Goal: Task Accomplishment & Management: Manage account settings

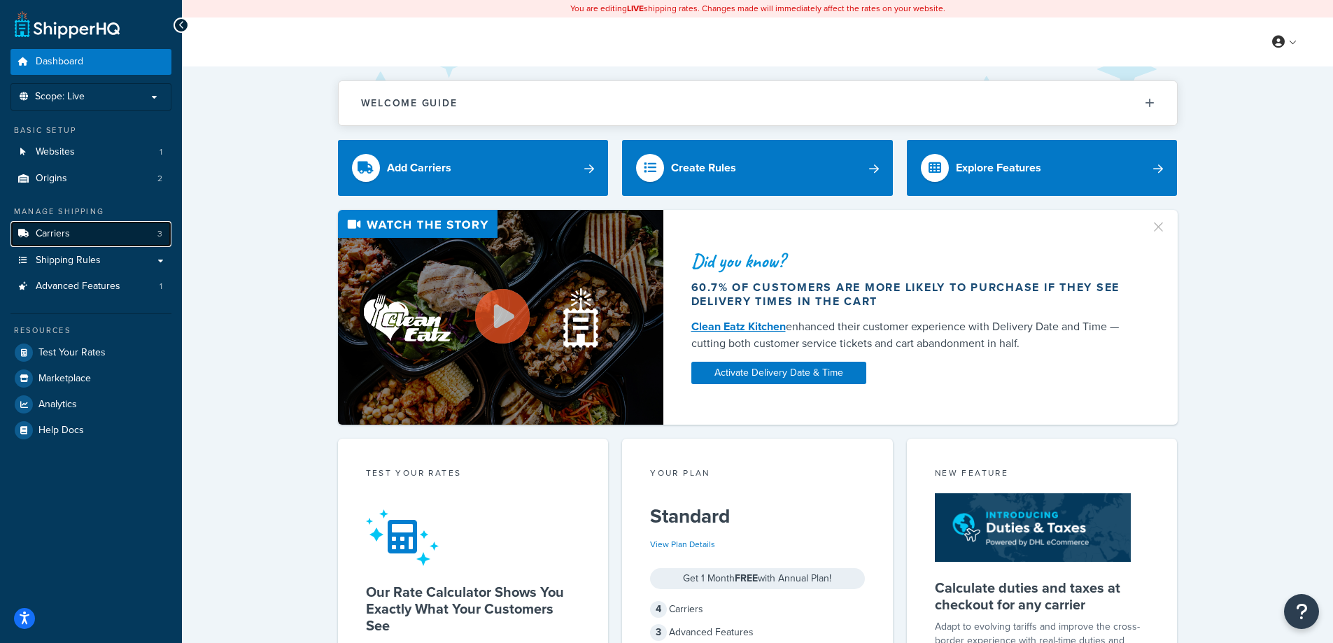
click at [71, 232] on link "Carriers 3" at bounding box center [90, 234] width 161 height 26
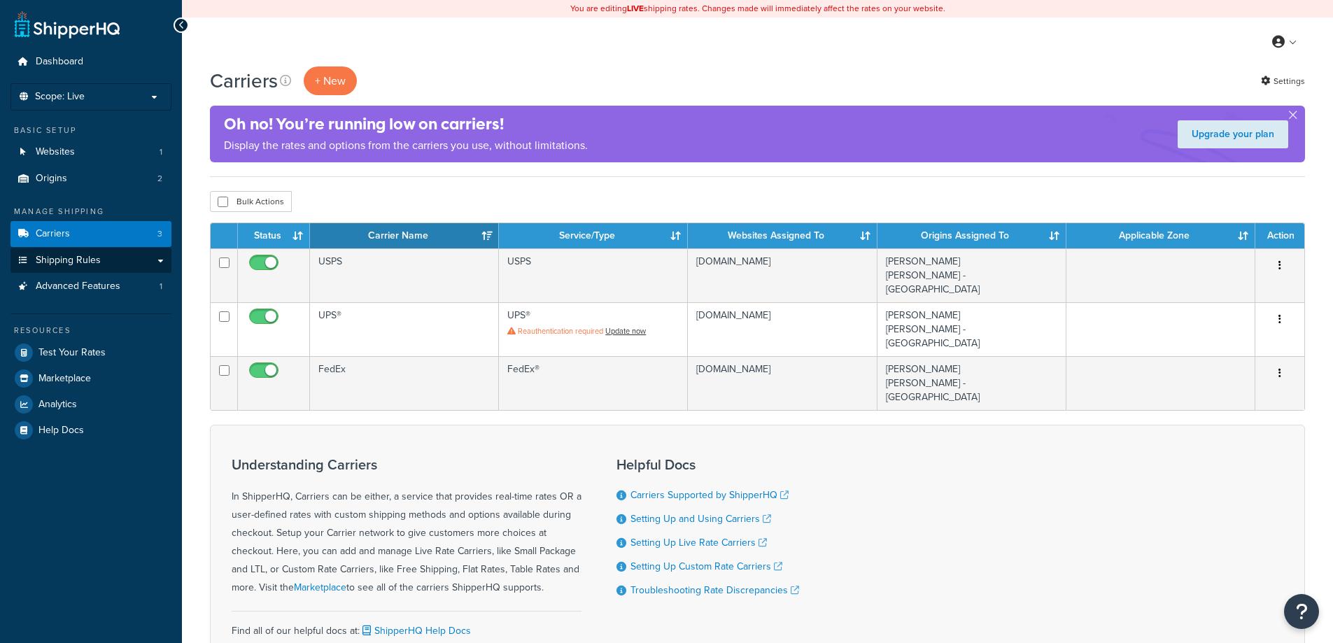
click at [64, 256] on span "Shipping Rules" at bounding box center [68, 261] width 65 height 12
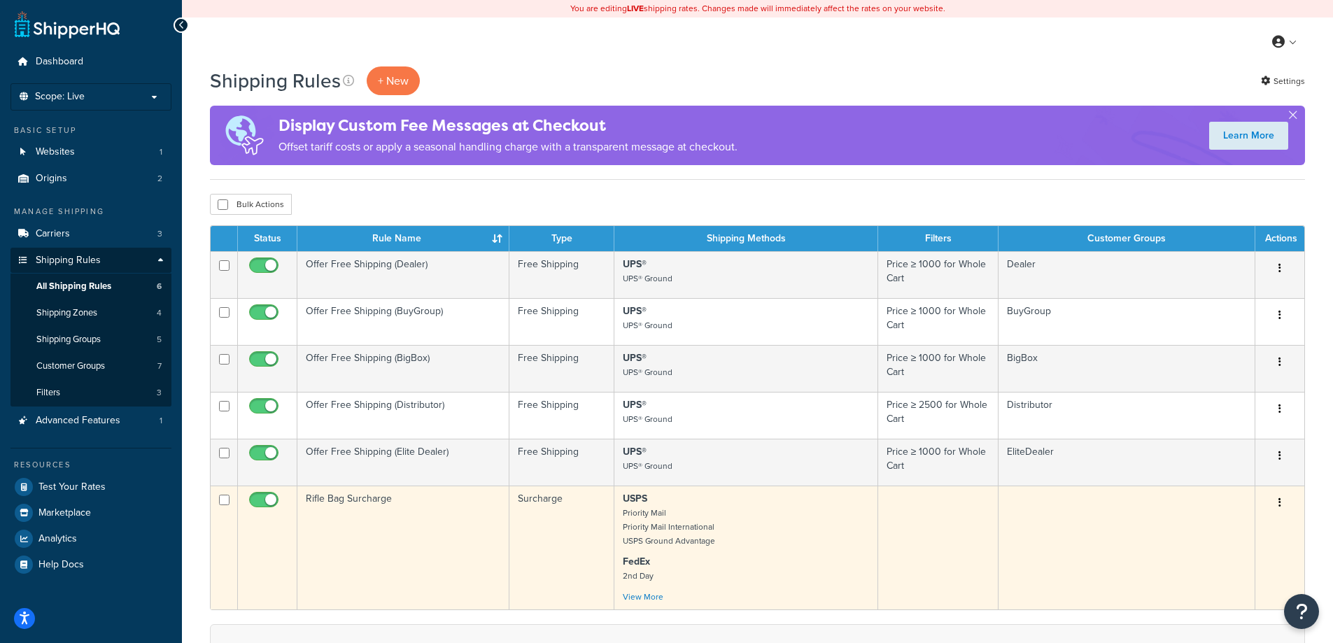
click at [365, 499] on td "Rifle Bag Surcharge" at bounding box center [403, 548] width 212 height 124
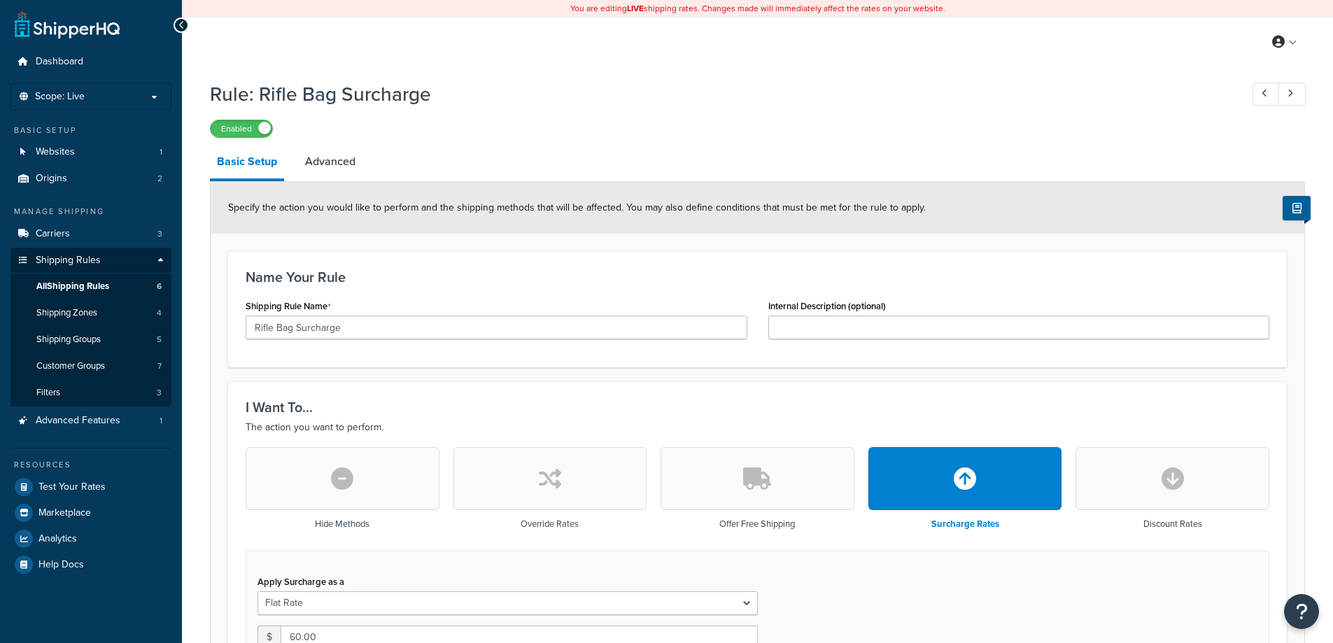
select select "SHIPPING_GROUP"
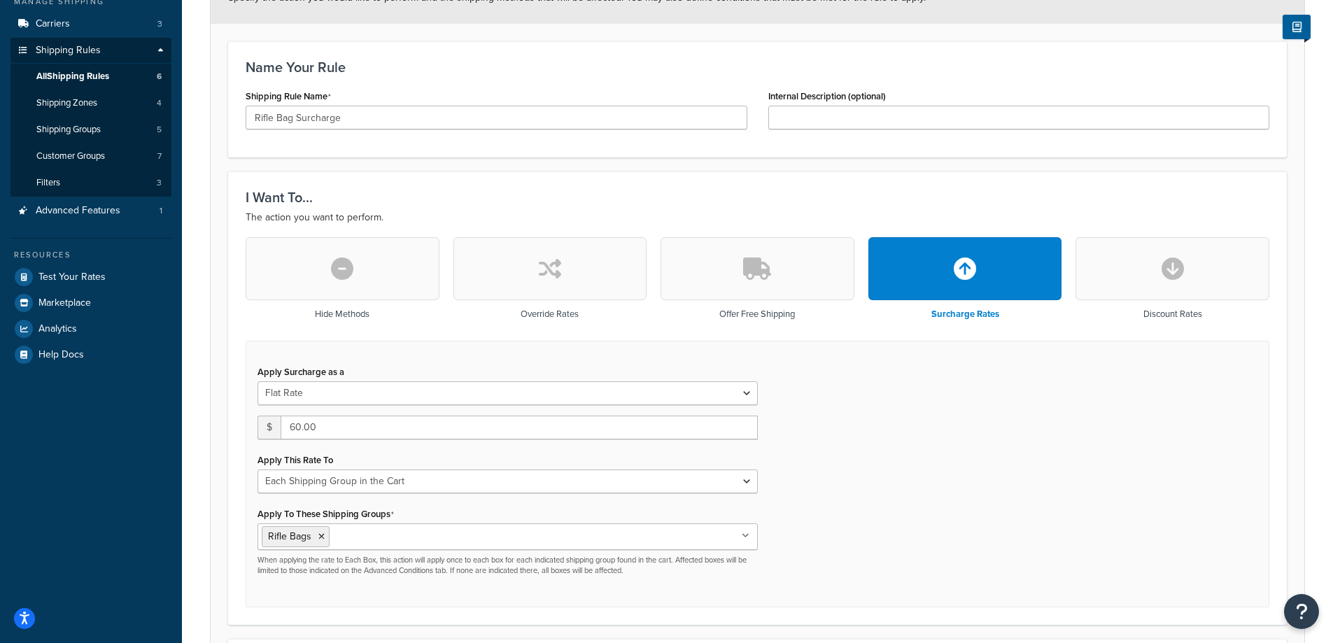
scroll to position [140, 0]
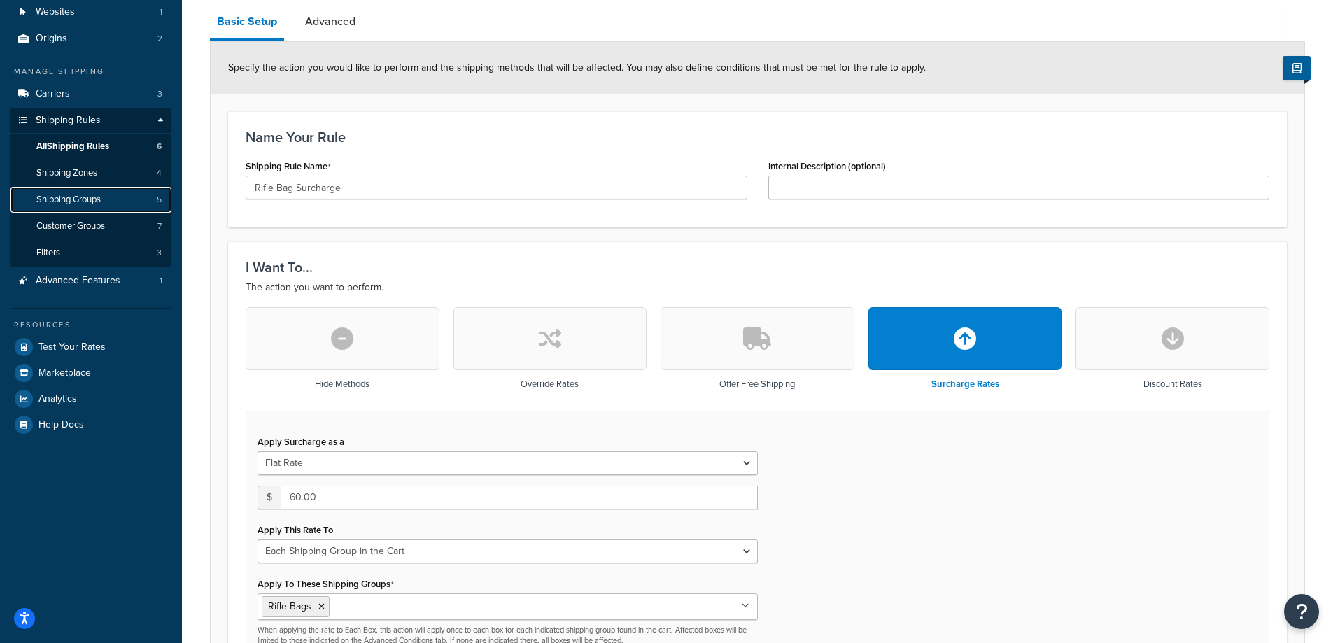
click at [122, 202] on link "Shipping Groups 5" at bounding box center [90, 200] width 161 height 26
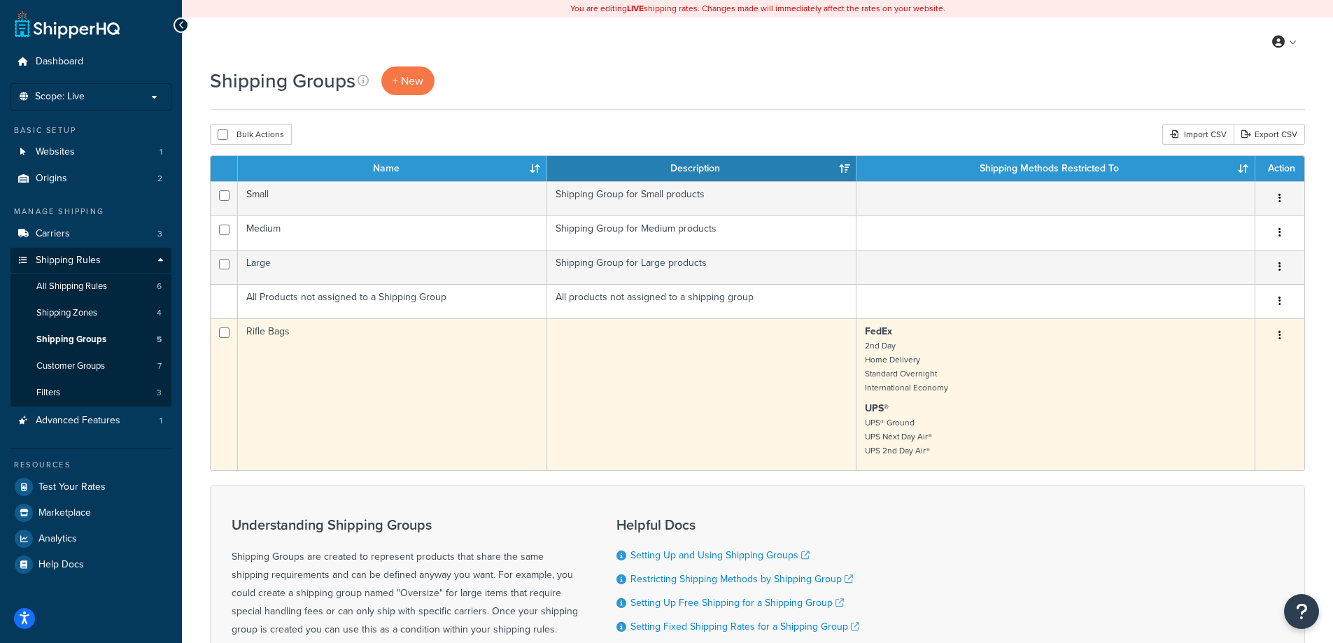
click at [270, 335] on td "Rifle Bags" at bounding box center [392, 394] width 309 height 152
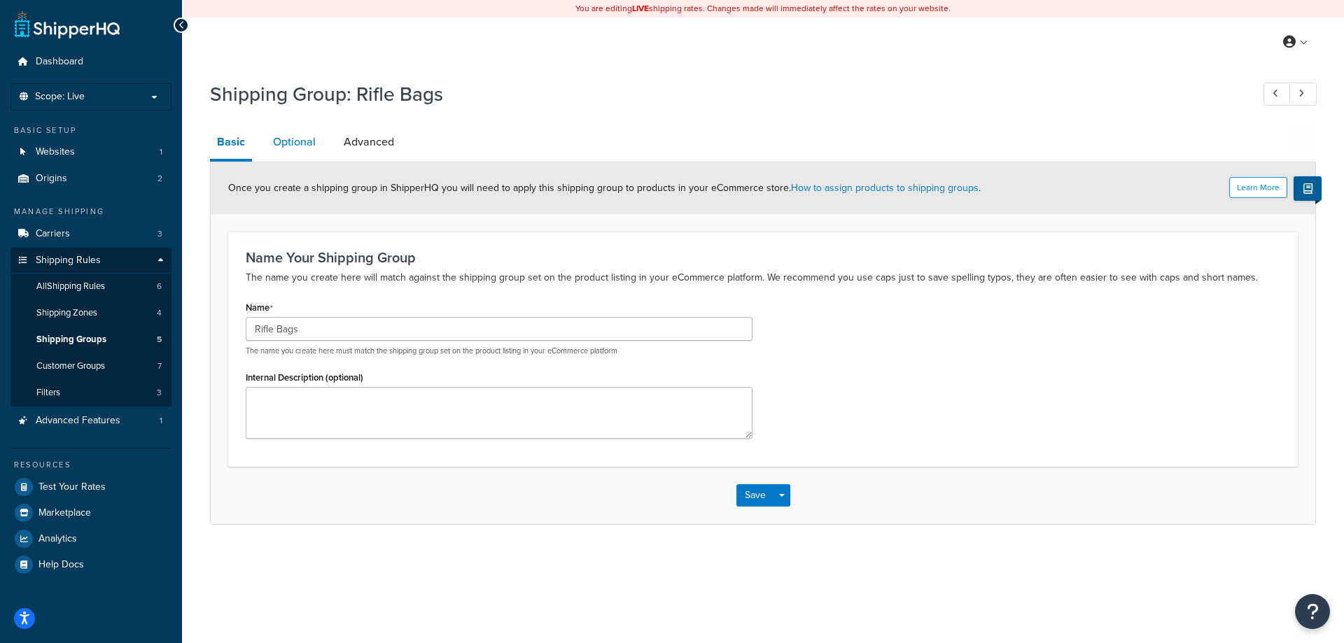
click at [292, 143] on link "Optional" at bounding box center [294, 142] width 57 height 34
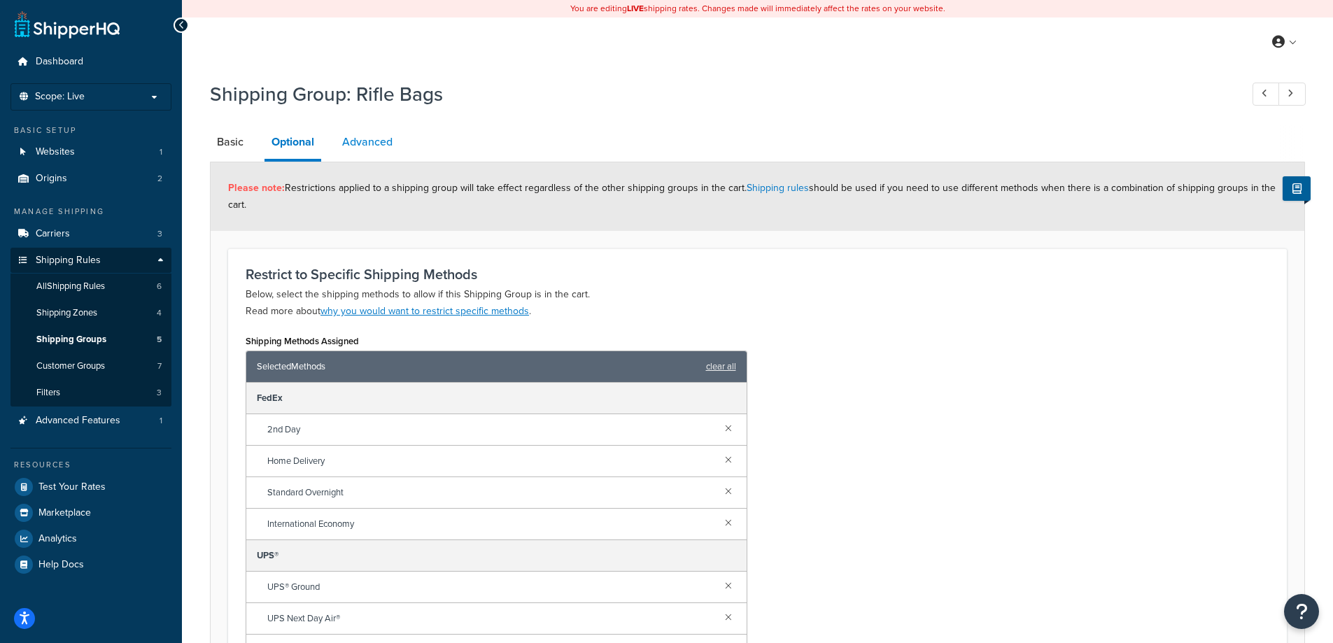
click at [381, 141] on link "Advanced" at bounding box center [367, 142] width 64 height 34
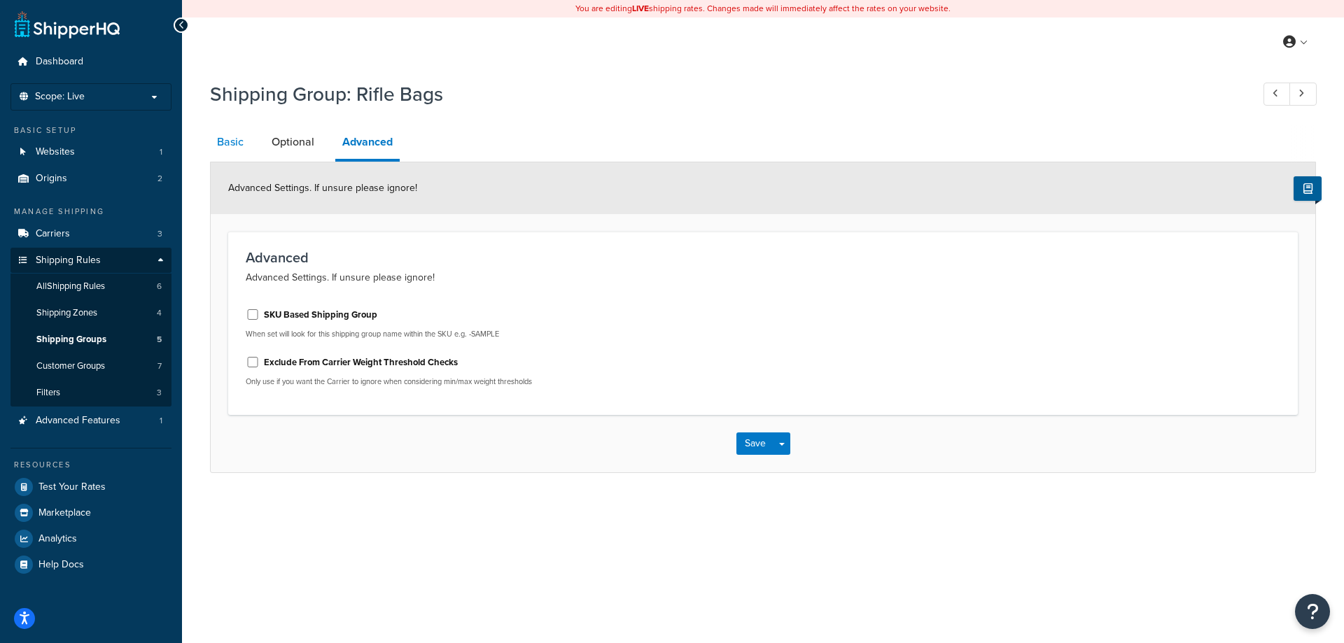
click at [232, 138] on link "Basic" at bounding box center [230, 142] width 41 height 34
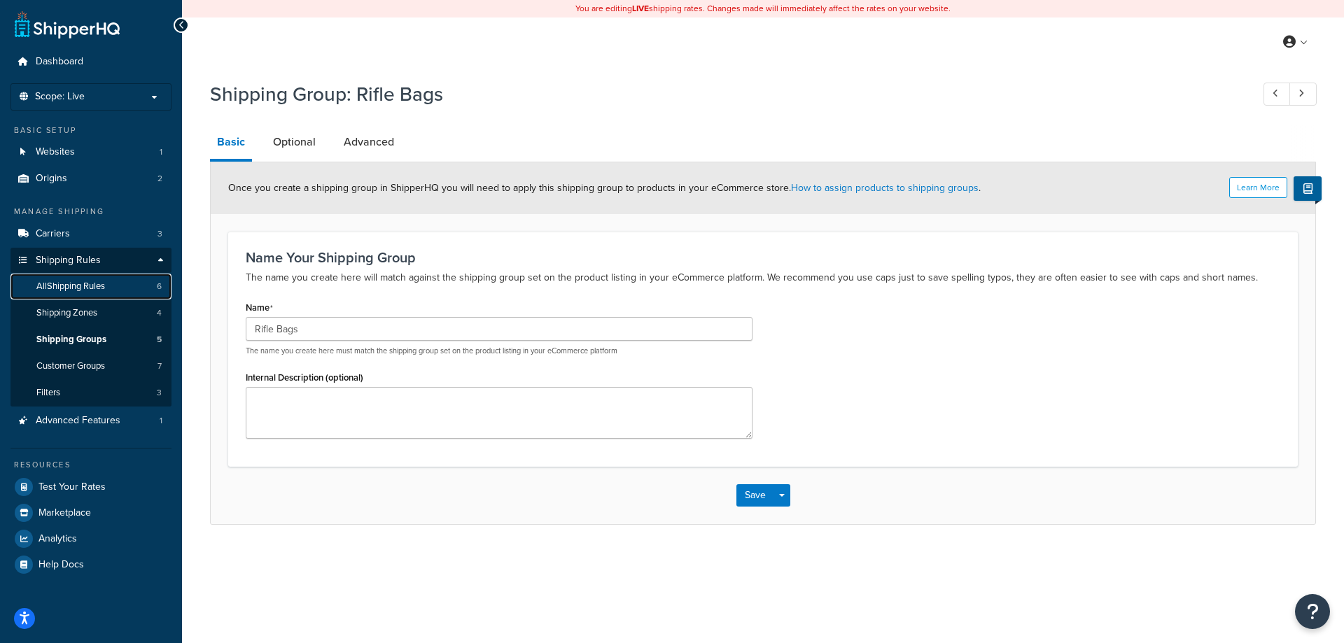
click at [62, 283] on span "All Shipping Rules" at bounding box center [70, 287] width 69 height 12
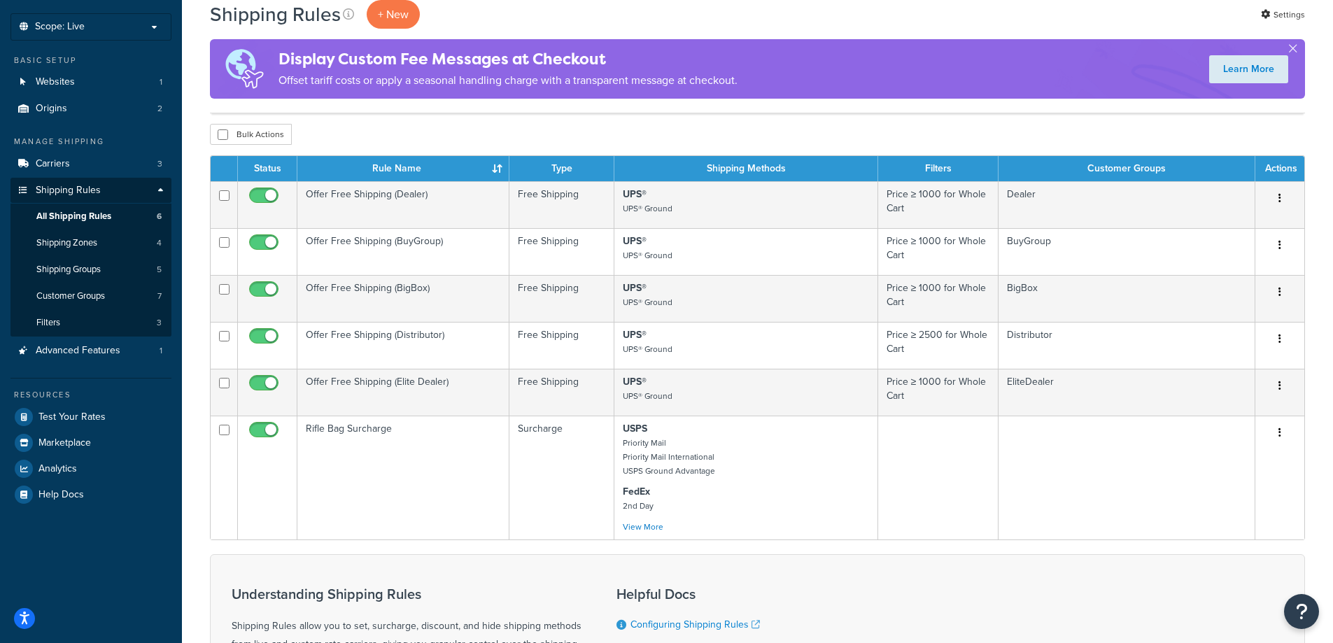
scroll to position [140, 0]
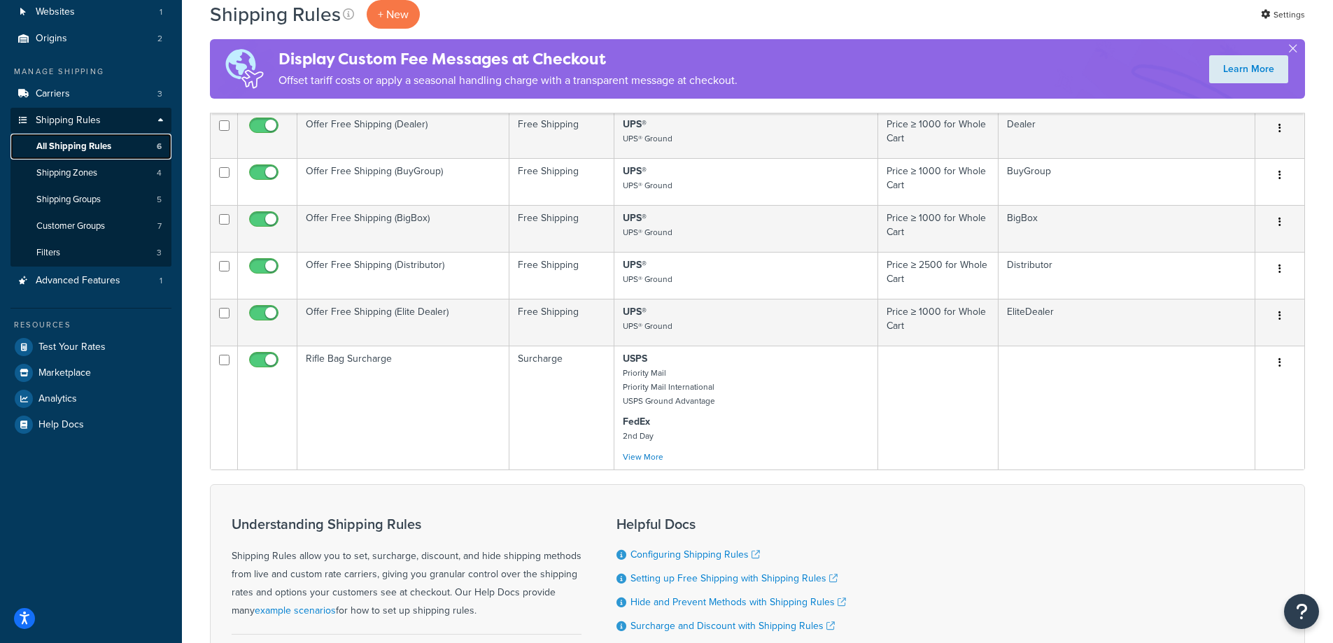
click at [67, 147] on span "All Shipping Rules" at bounding box center [73, 147] width 75 height 12
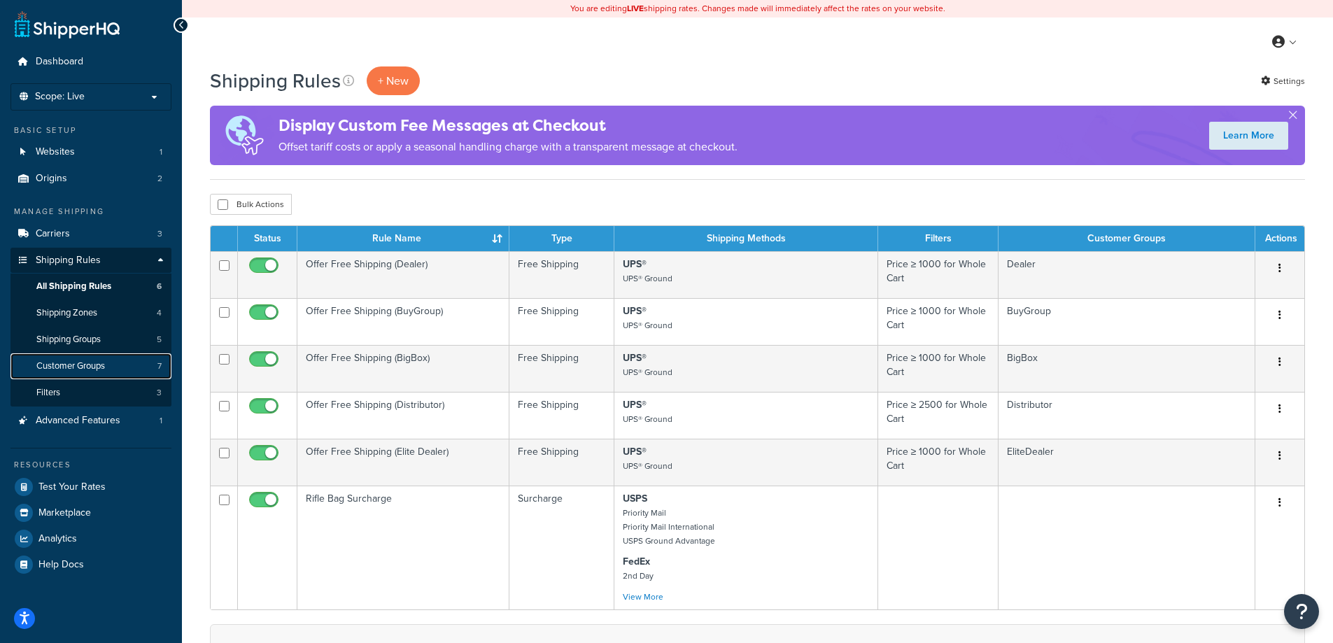
click at [102, 368] on span "Customer Groups" at bounding box center [70, 366] width 69 height 12
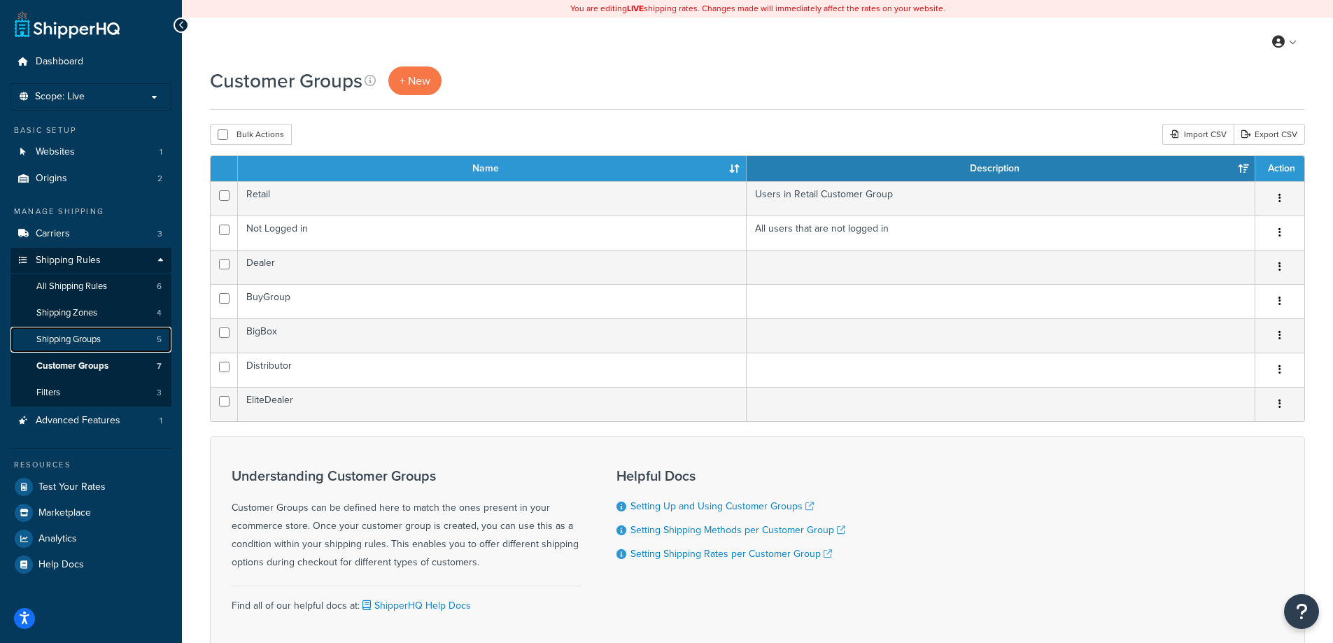
click at [83, 342] on span "Shipping Groups" at bounding box center [68, 340] width 64 height 12
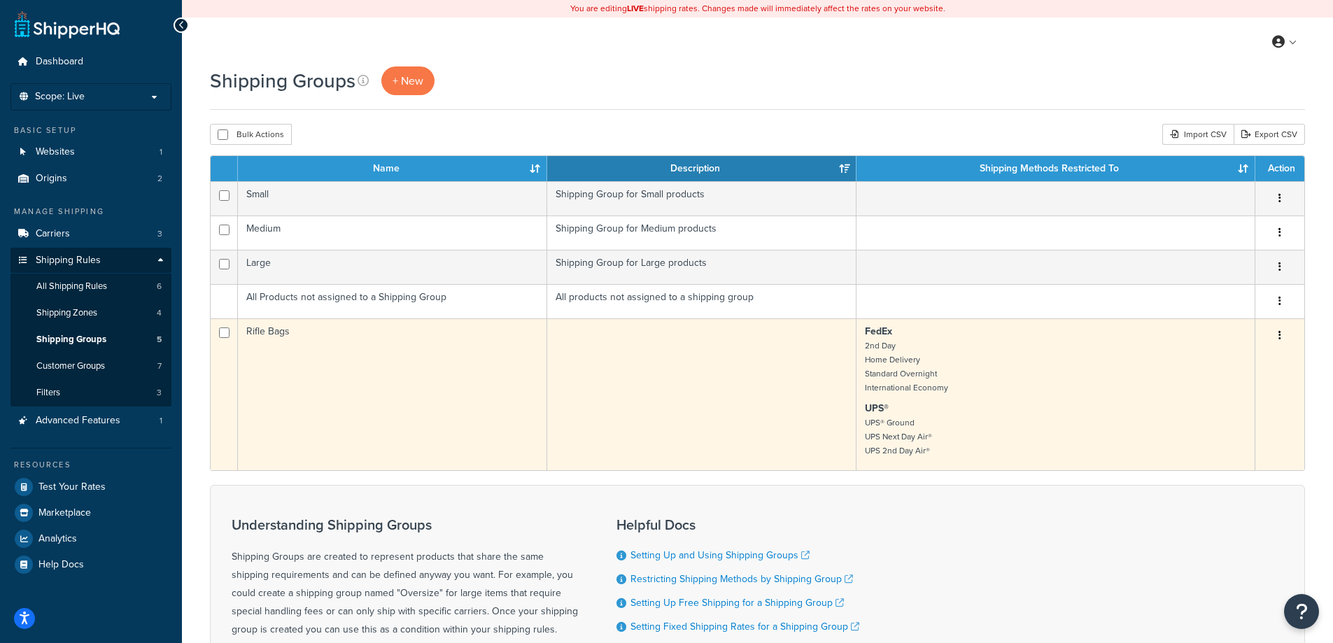
click at [1283, 337] on button "button" at bounding box center [1280, 336] width 20 height 22
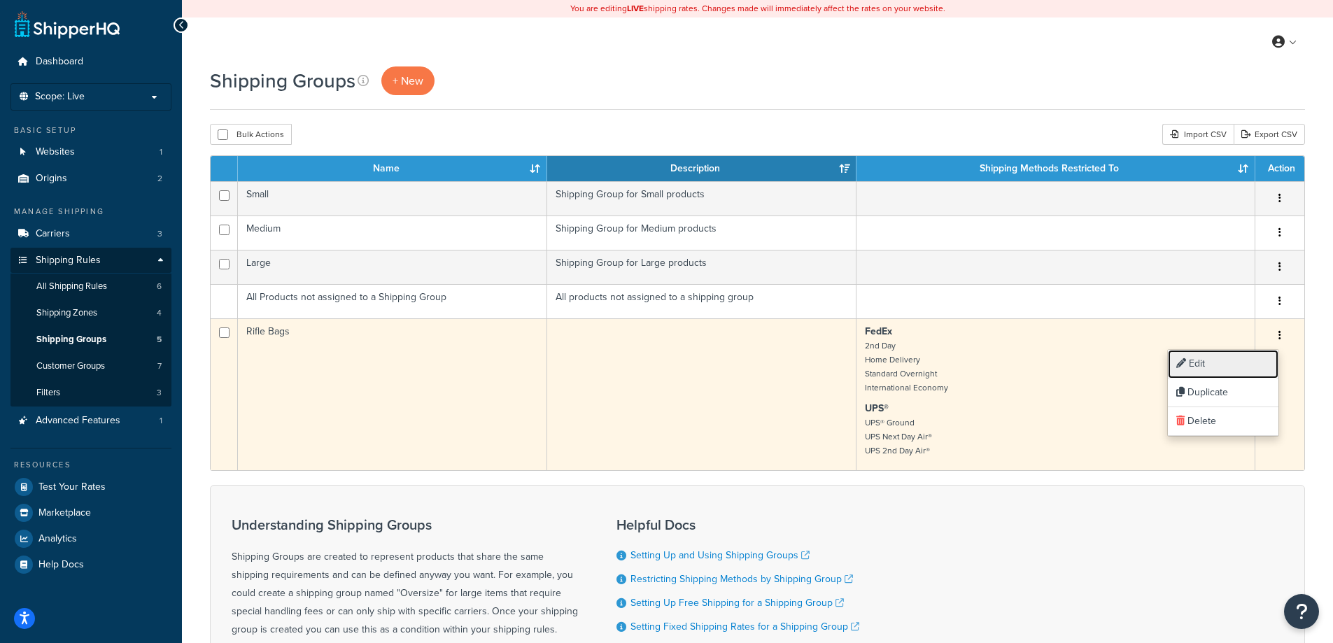
click at [1197, 360] on link "Edit" at bounding box center [1223, 364] width 111 height 29
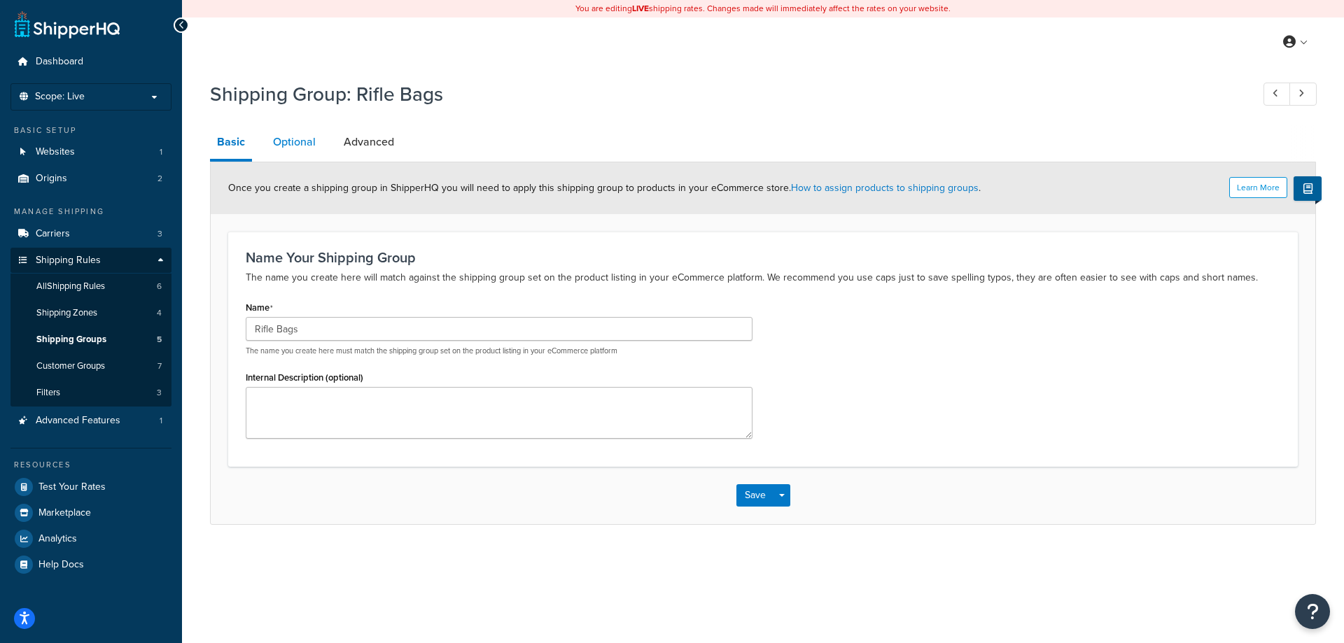
click at [280, 136] on link "Optional" at bounding box center [294, 142] width 57 height 34
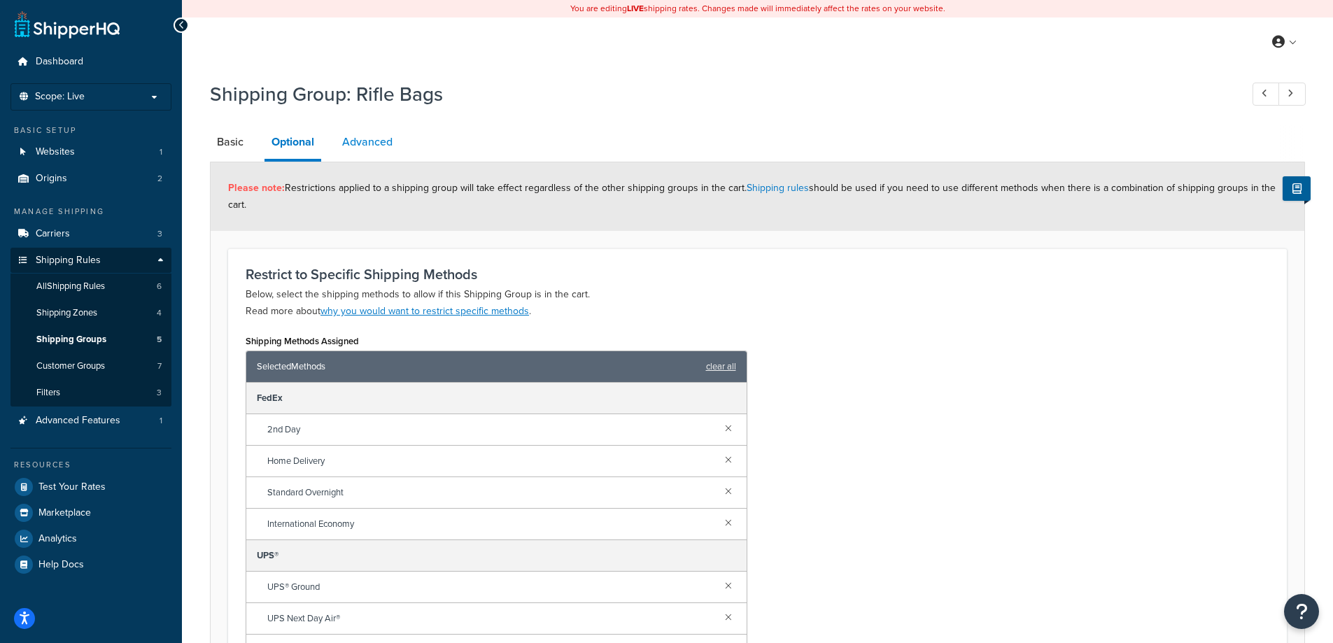
click at [383, 142] on link "Advanced" at bounding box center [367, 142] width 64 height 34
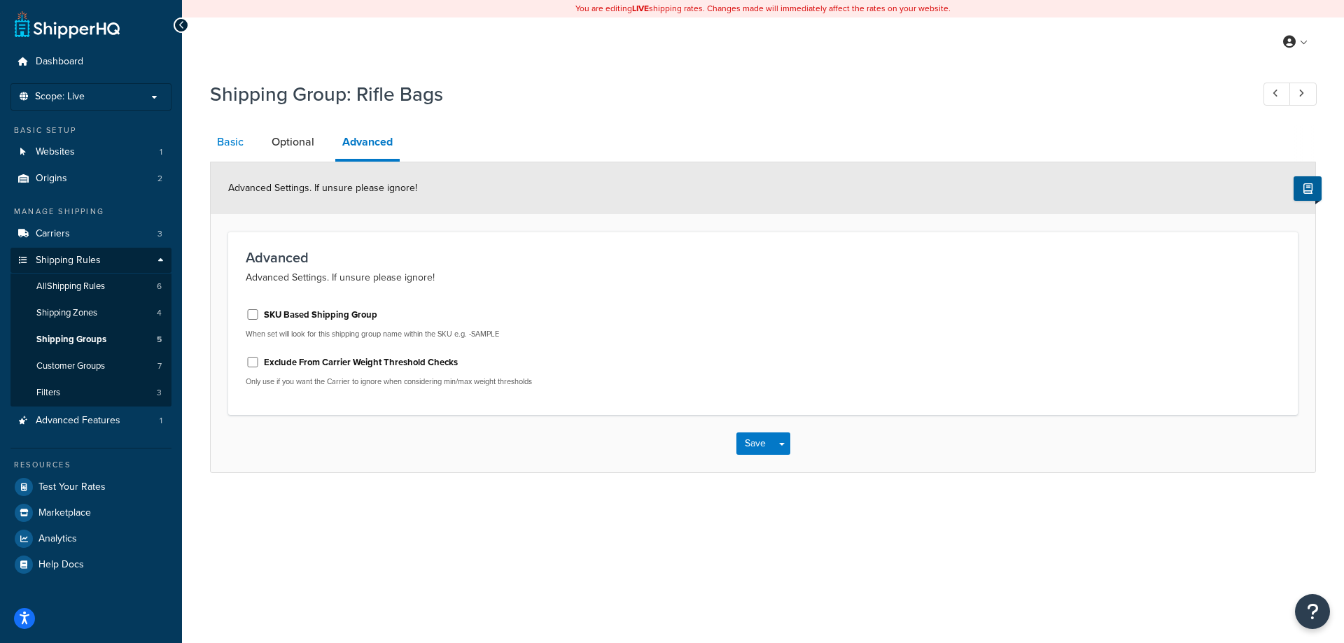
click at [232, 139] on link "Basic" at bounding box center [230, 142] width 41 height 34
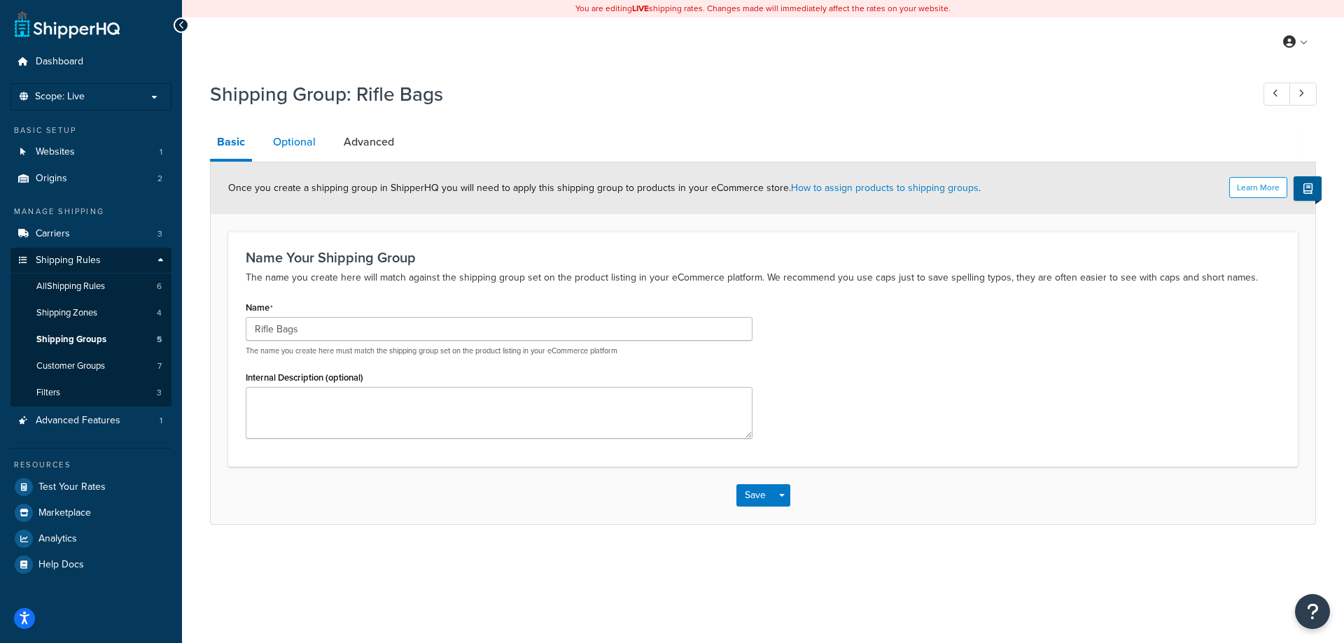
click at [281, 143] on link "Optional" at bounding box center [294, 142] width 57 height 34
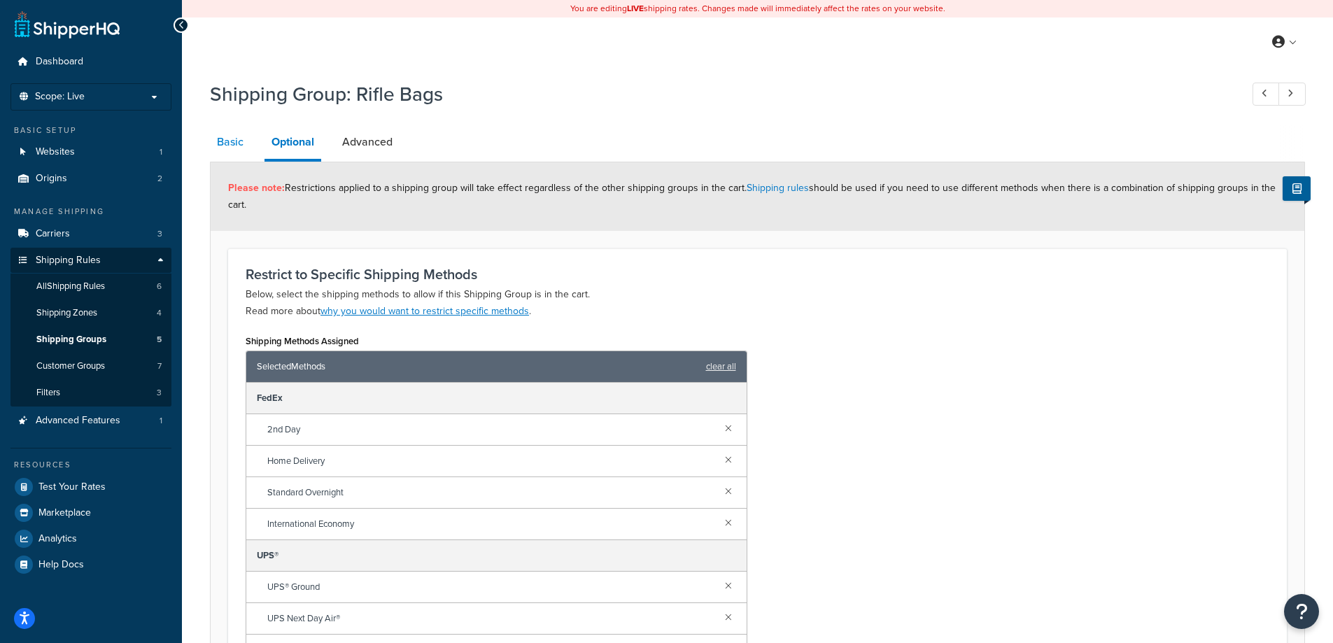
click at [230, 138] on link "Basic" at bounding box center [230, 142] width 41 height 34
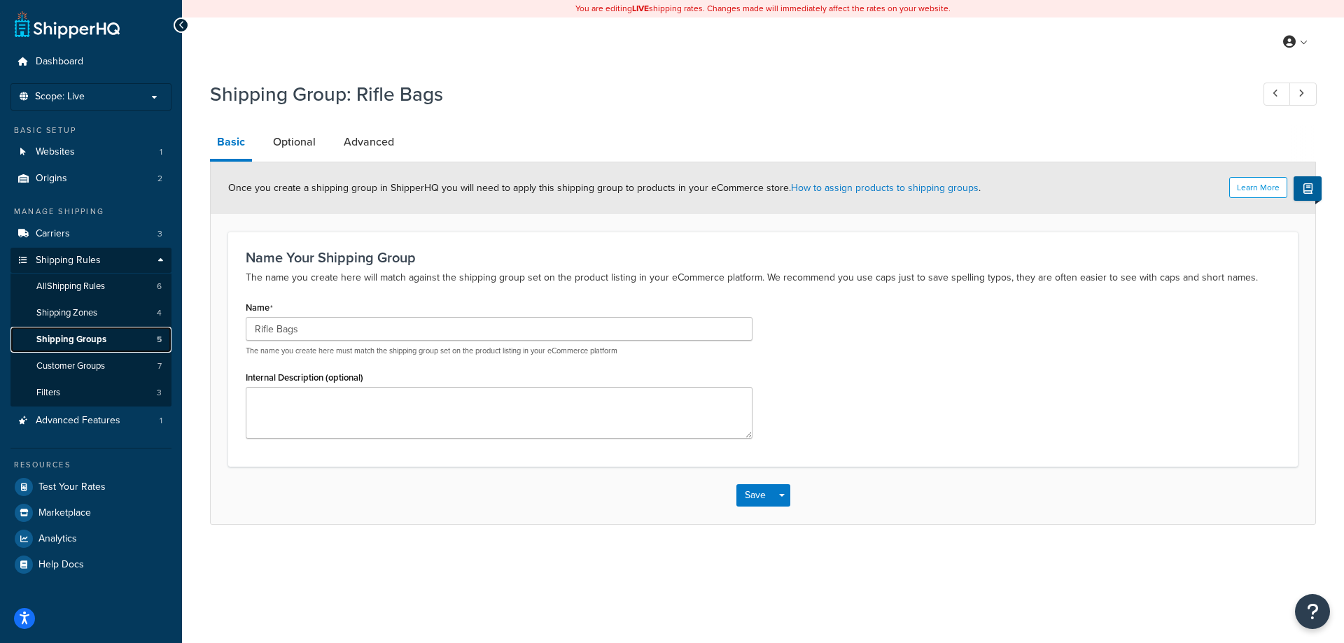
click at [74, 342] on span "Shipping Groups" at bounding box center [71, 340] width 70 height 12
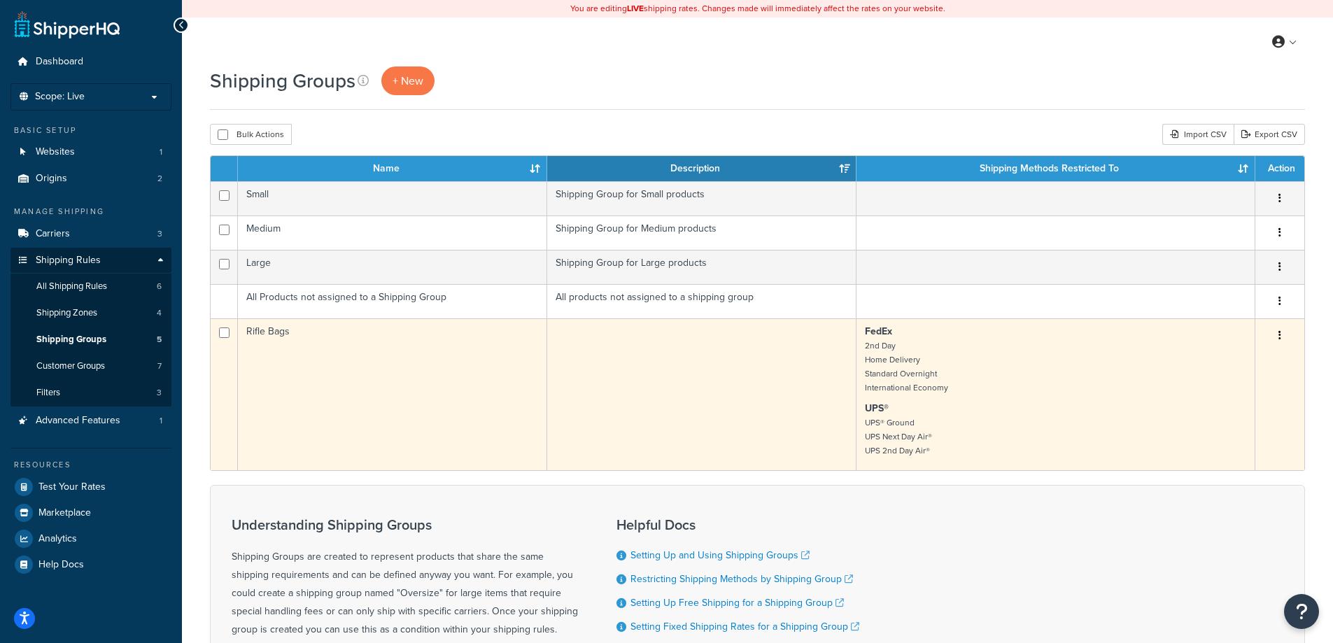
click at [321, 332] on td "Rifle Bags" at bounding box center [392, 394] width 309 height 152
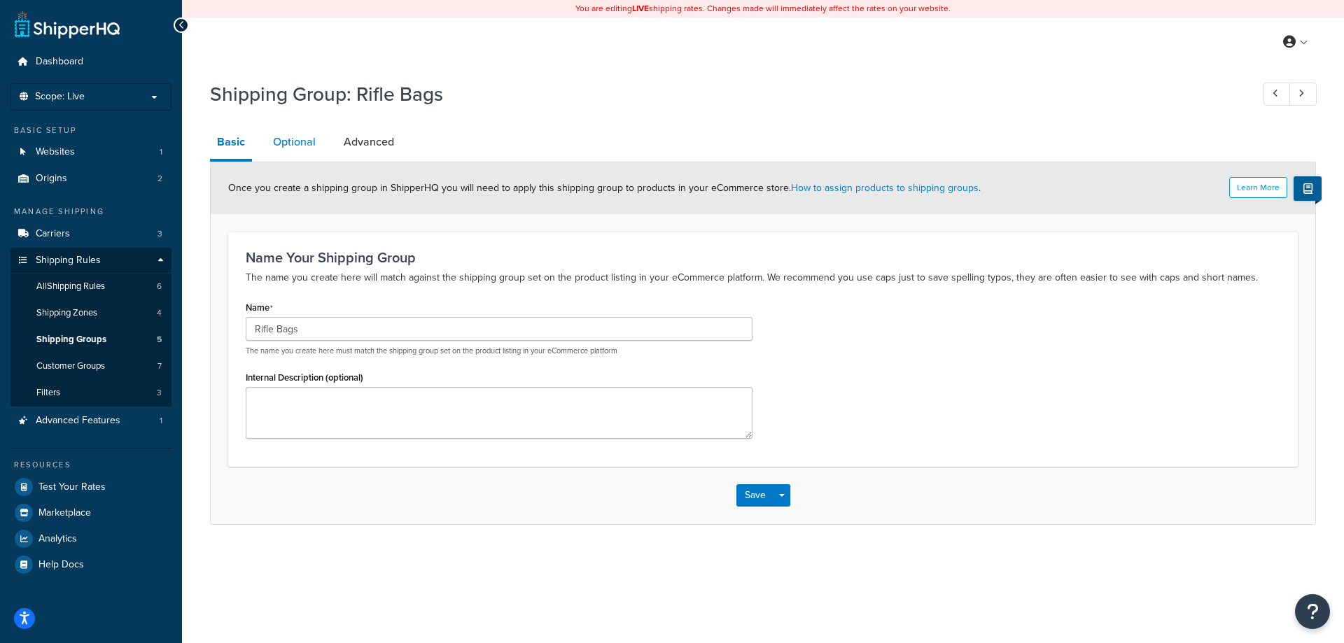
click at [305, 143] on link "Optional" at bounding box center [294, 142] width 57 height 34
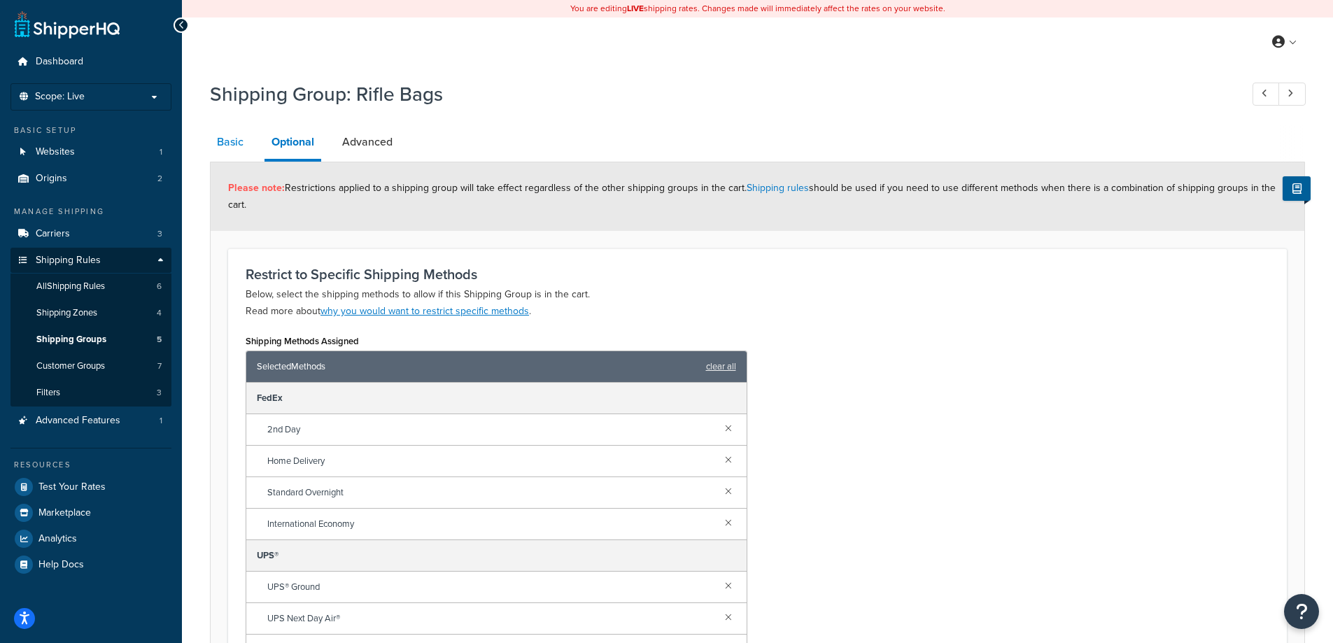
click at [229, 141] on link "Basic" at bounding box center [230, 142] width 41 height 34
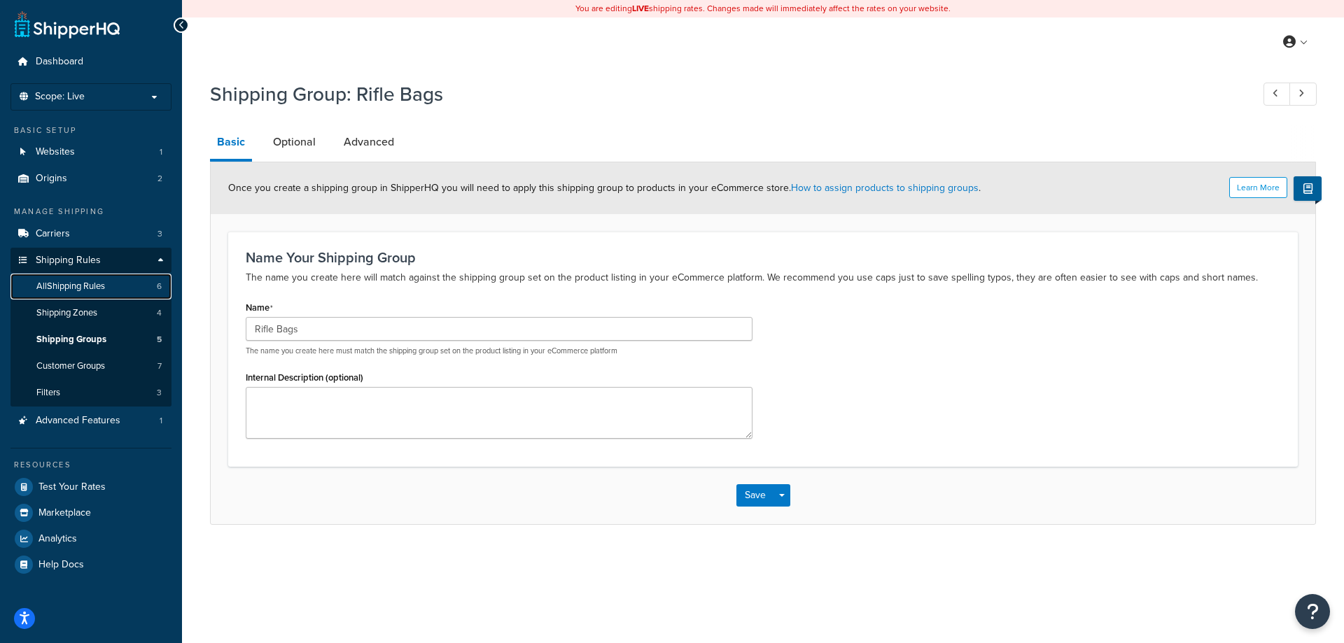
click at [59, 291] on span "All Shipping Rules" at bounding box center [70, 287] width 69 height 12
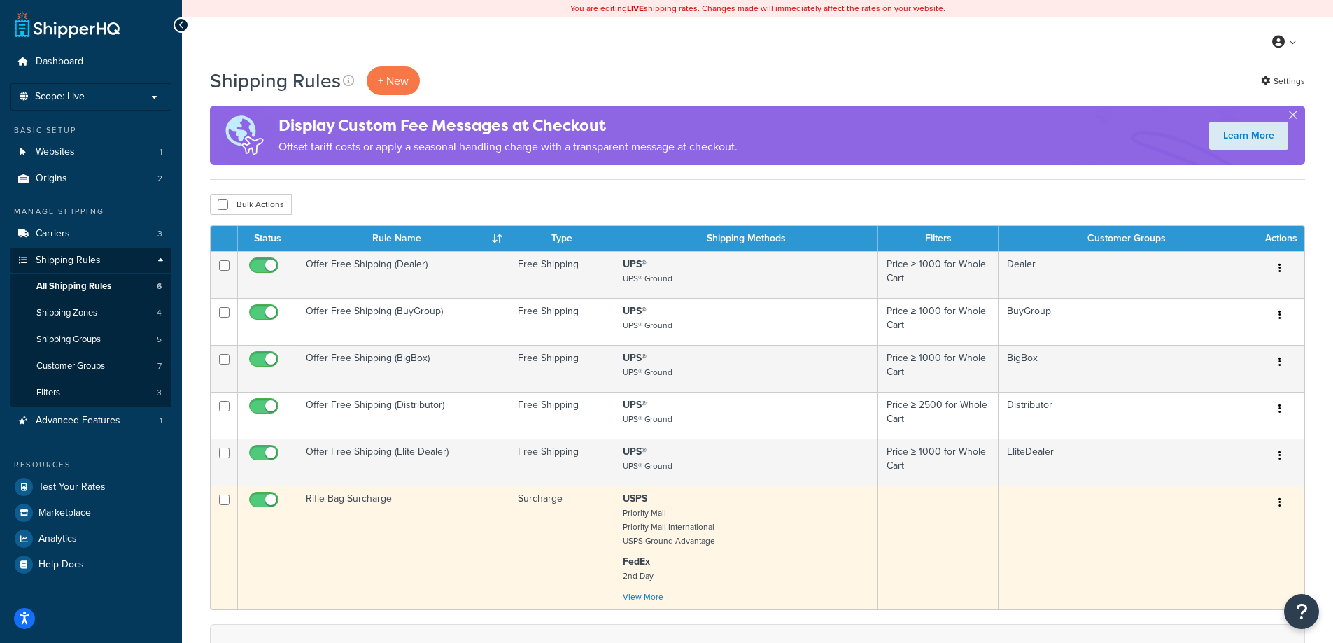
click at [391, 500] on td "Rifle Bag Surcharge" at bounding box center [403, 548] width 212 height 124
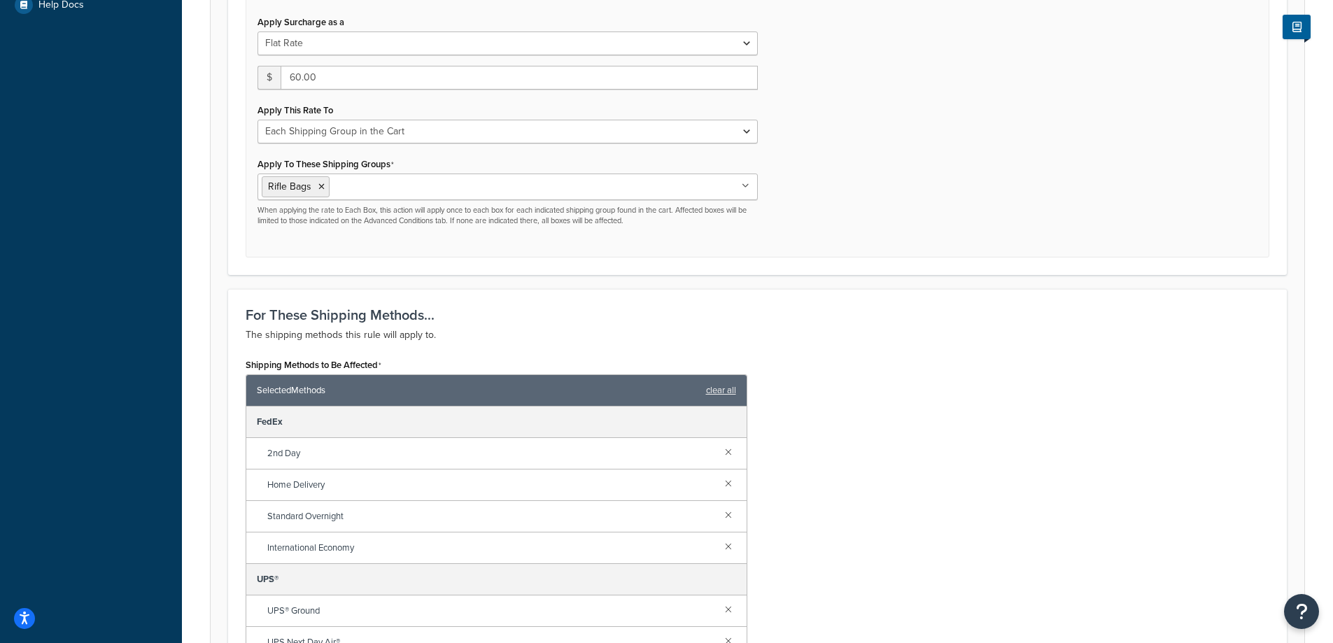
scroll to position [420, 0]
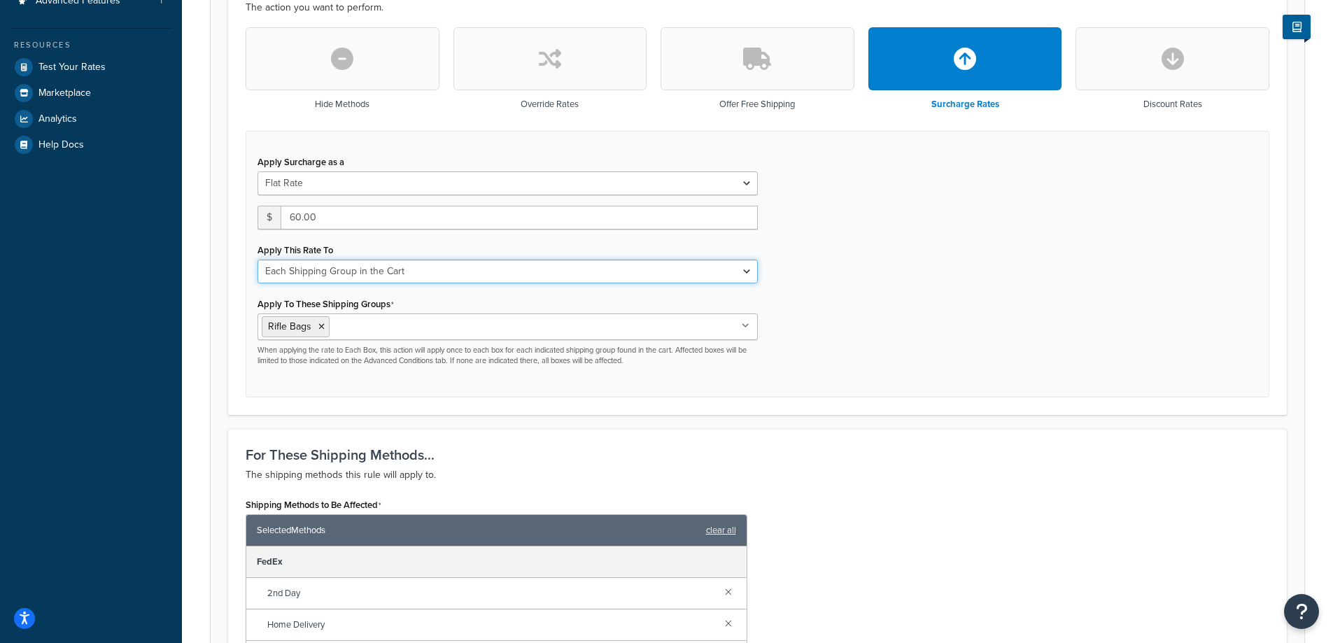
click at [298, 270] on select "Each Shipment in the Cart Each Shipping Group in the Cart Each Item within a Sh…" at bounding box center [508, 272] width 500 height 24
click at [293, 276] on select "Each Shipment in the Cart Each Shipping Group in the Cart Each Item within a Sh…" at bounding box center [508, 272] width 500 height 24
select select "ITEM"
click at [258, 260] on select "Each Shipment in the Cart Each Shipping Group in the Cart Each Item within a Sh…" at bounding box center [508, 272] width 500 height 24
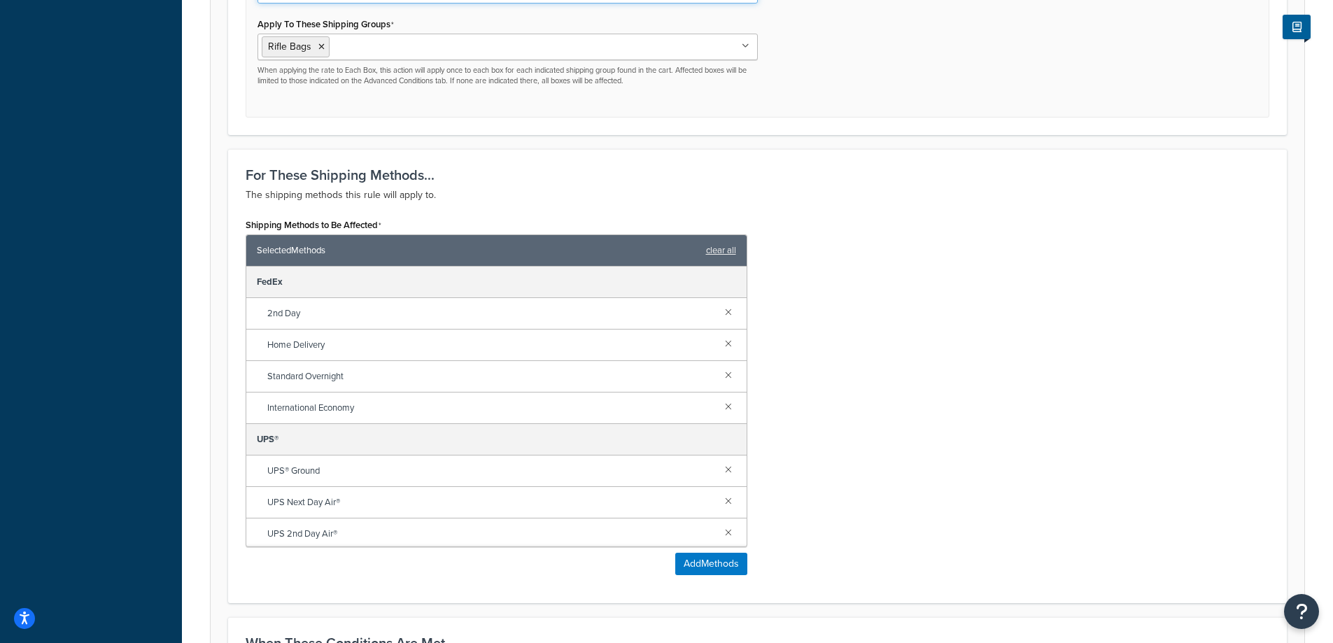
scroll to position [910, 0]
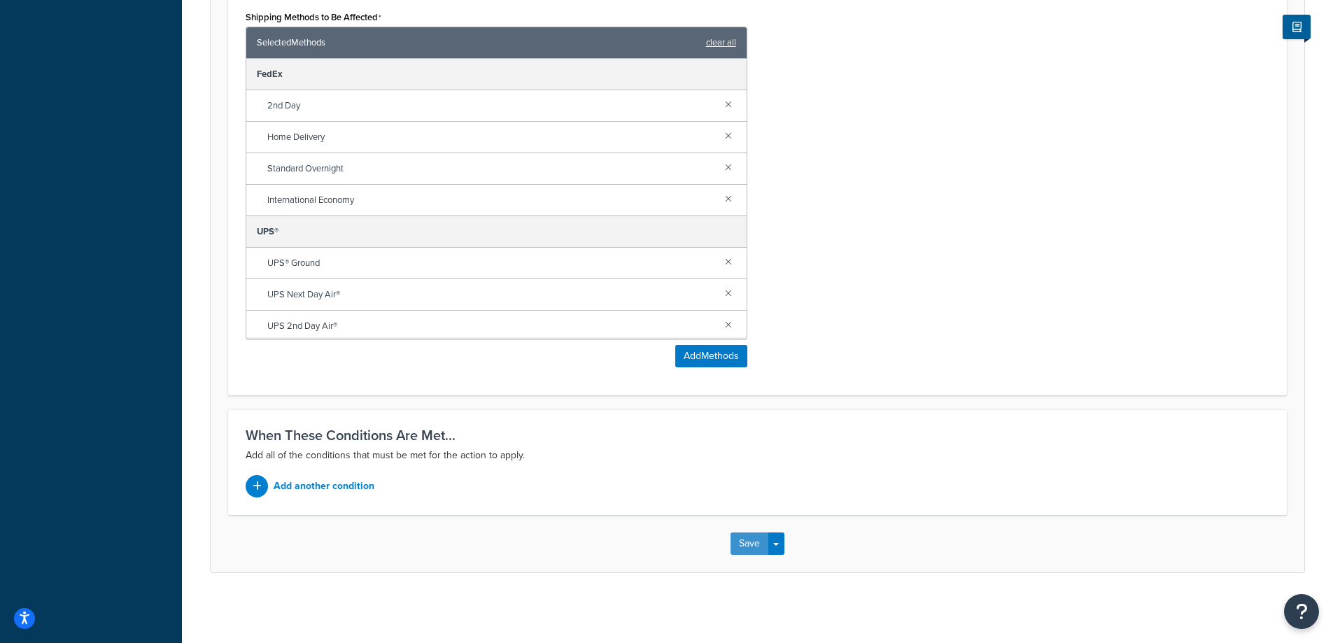
click at [753, 543] on button "Save" at bounding box center [750, 544] width 38 height 22
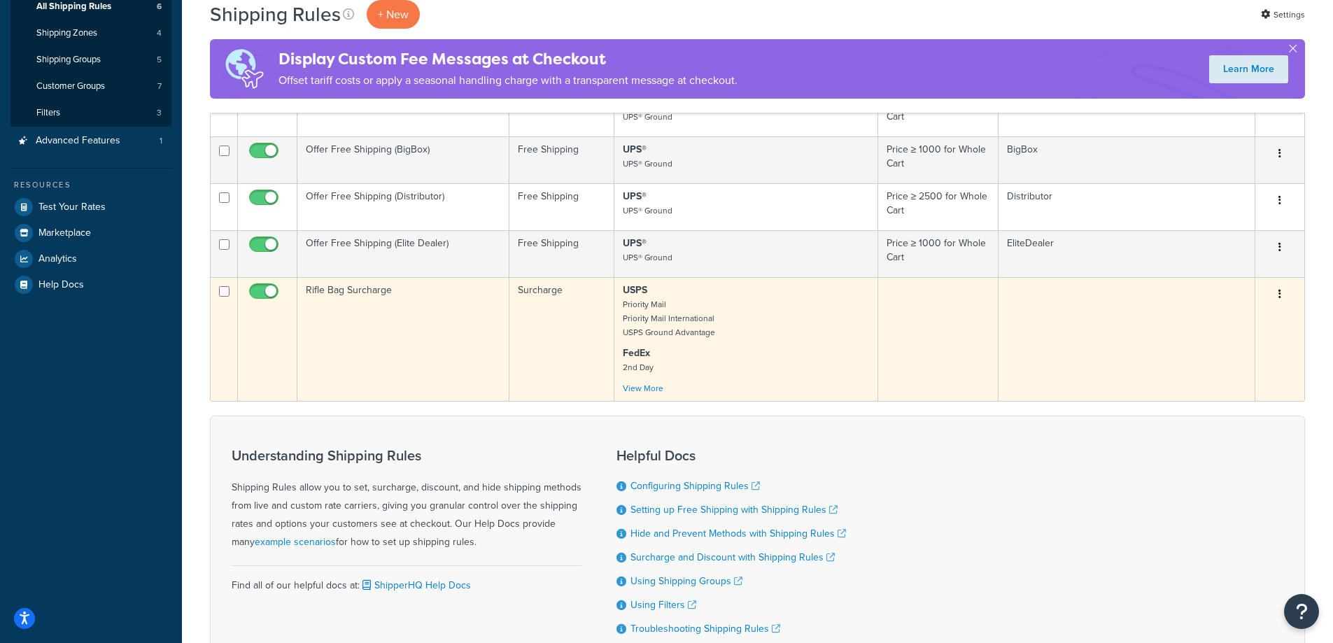
scroll to position [210, 0]
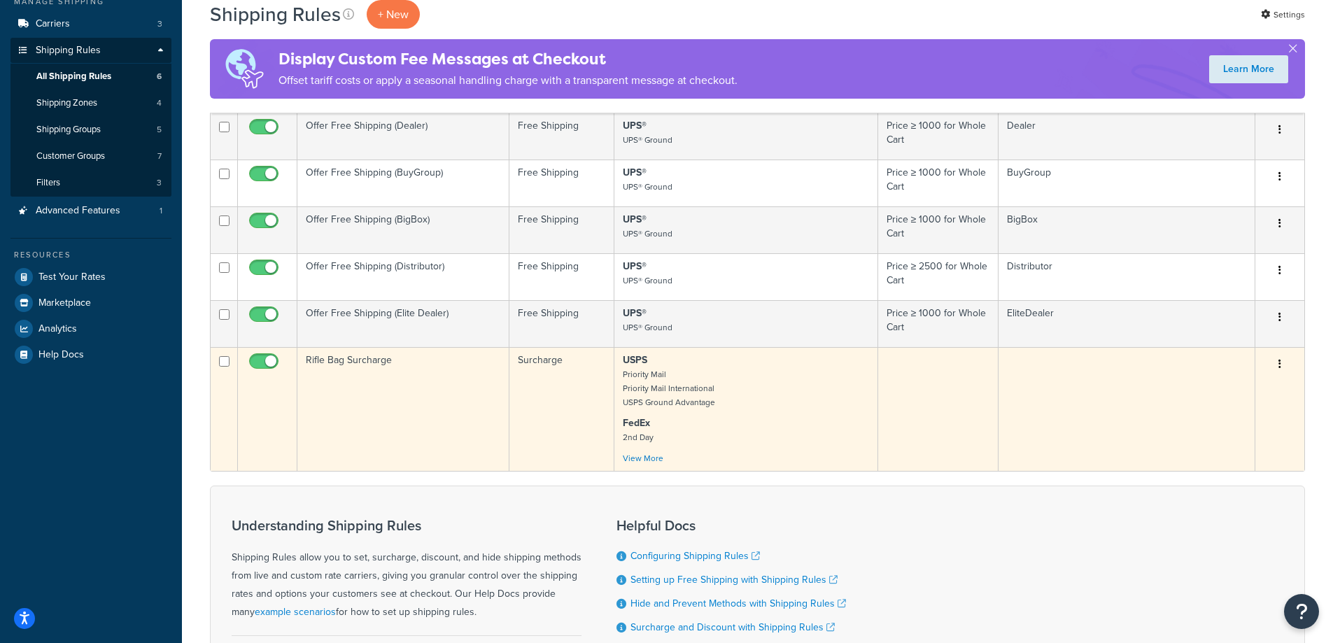
click at [354, 361] on td "Rifle Bag Surcharge" at bounding box center [403, 409] width 212 height 124
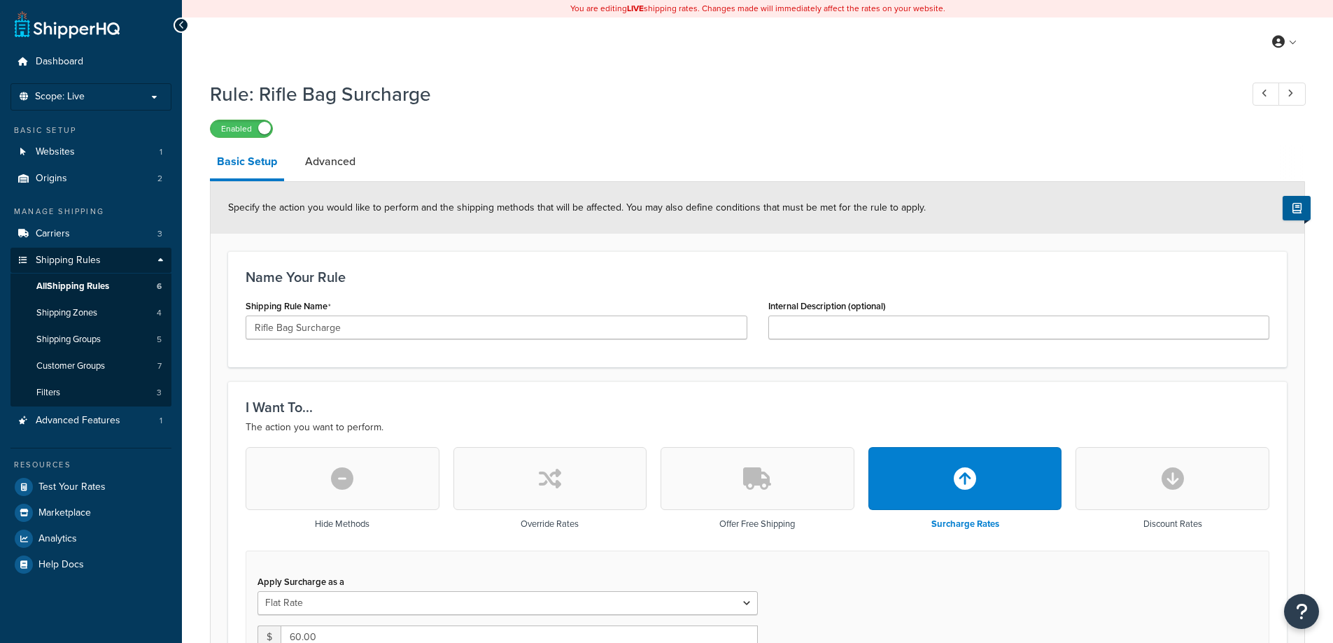
select select "ITEM"
click at [74, 279] on link "All Shipping Rules 6" at bounding box center [90, 287] width 161 height 26
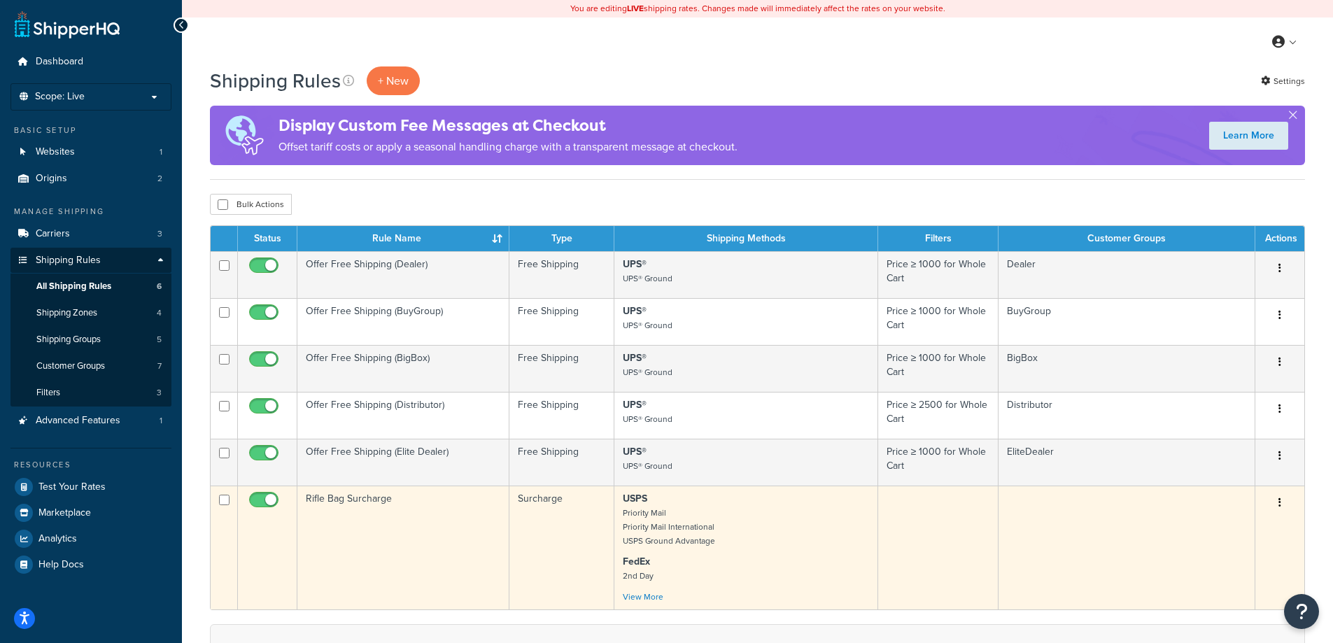
click at [355, 500] on td "Rifle Bag Surcharge" at bounding box center [403, 548] width 212 height 124
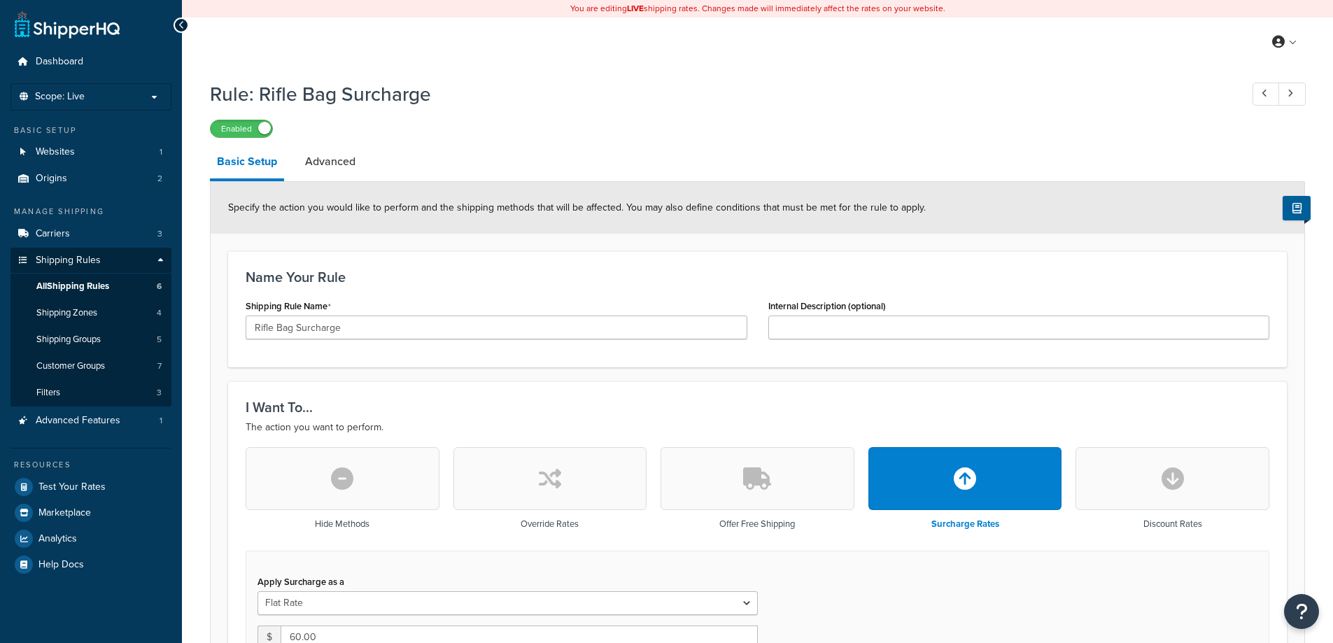
select select "ITEM"
